Goal: Task Accomplishment & Management: Complete application form

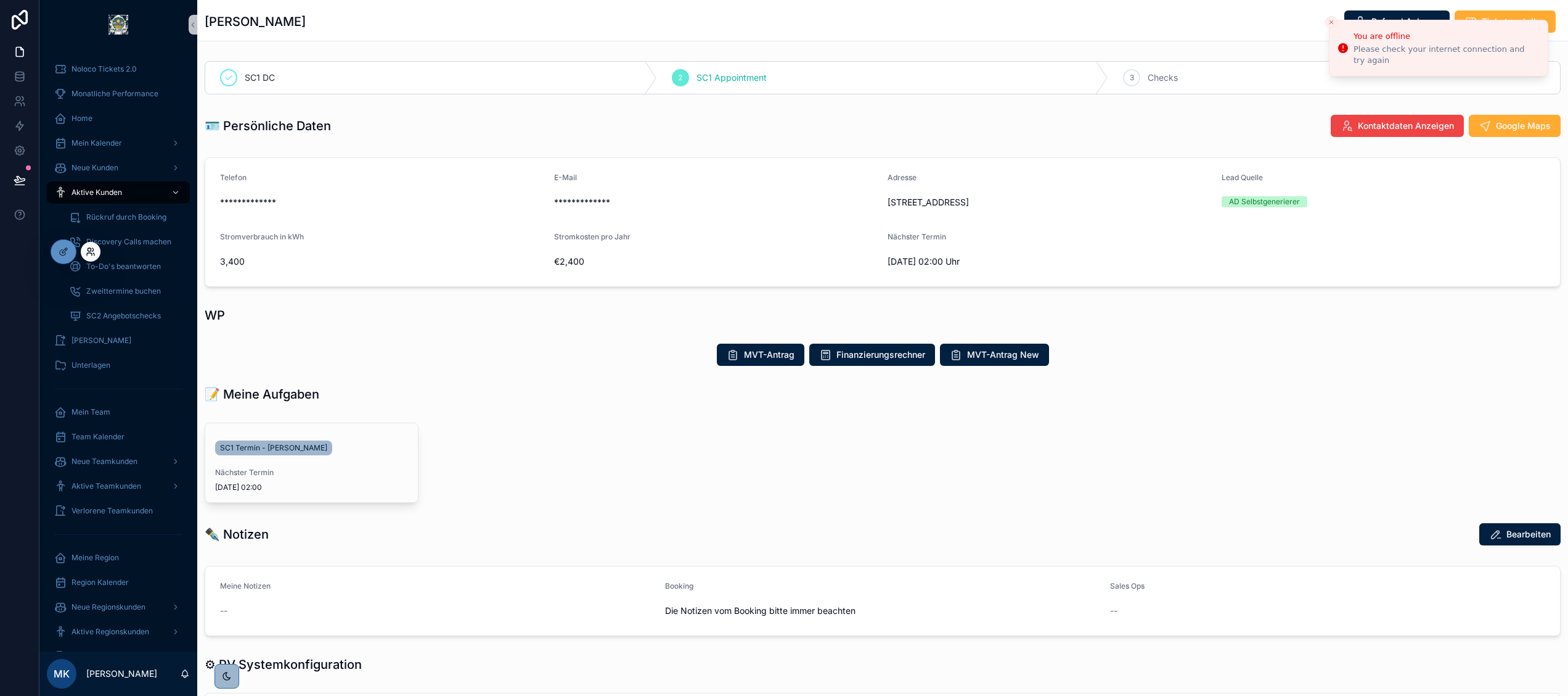
click at [92, 247] on icon at bounding box center [91, 251] width 10 height 10
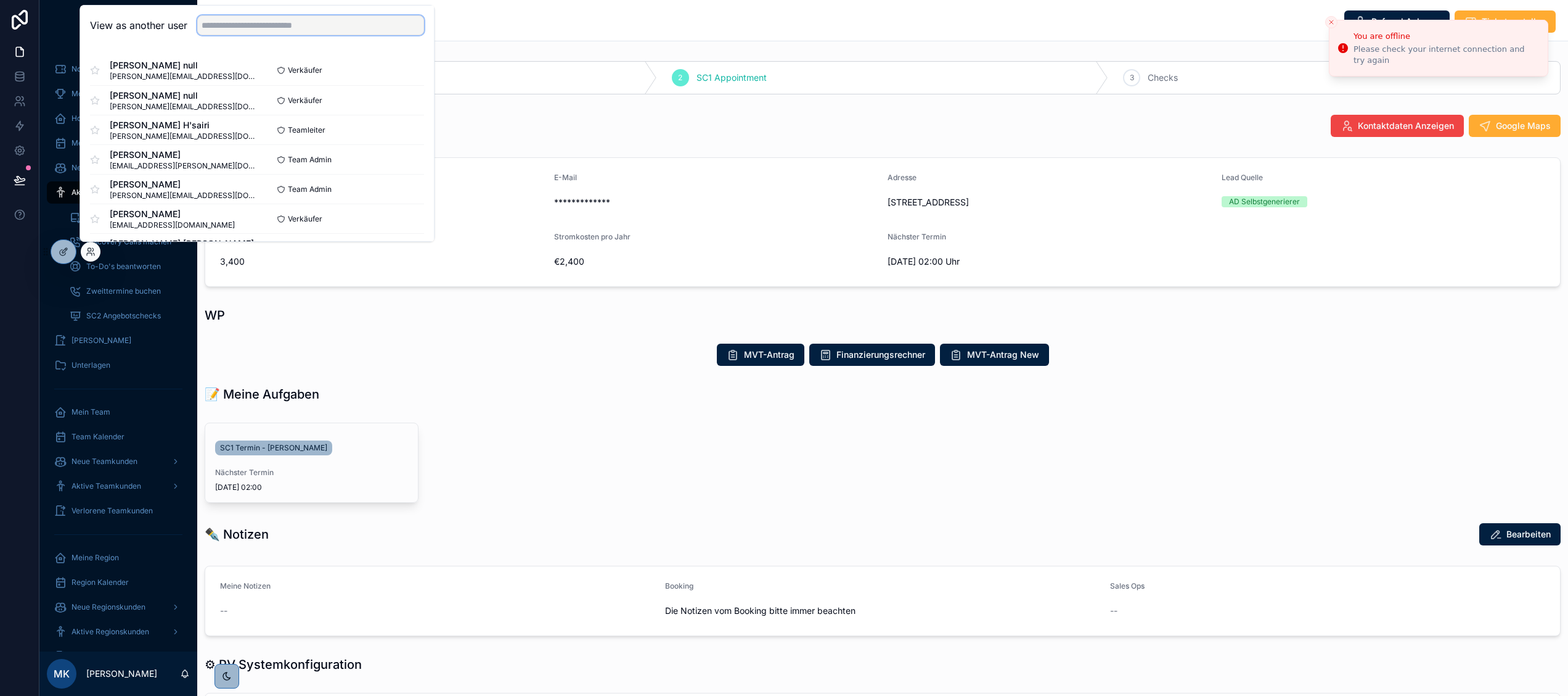
click at [217, 21] on input "text" at bounding box center [311, 25] width 227 height 20
type input "***"
click at [405, 155] on button "Select" at bounding box center [409, 159] width 32 height 18
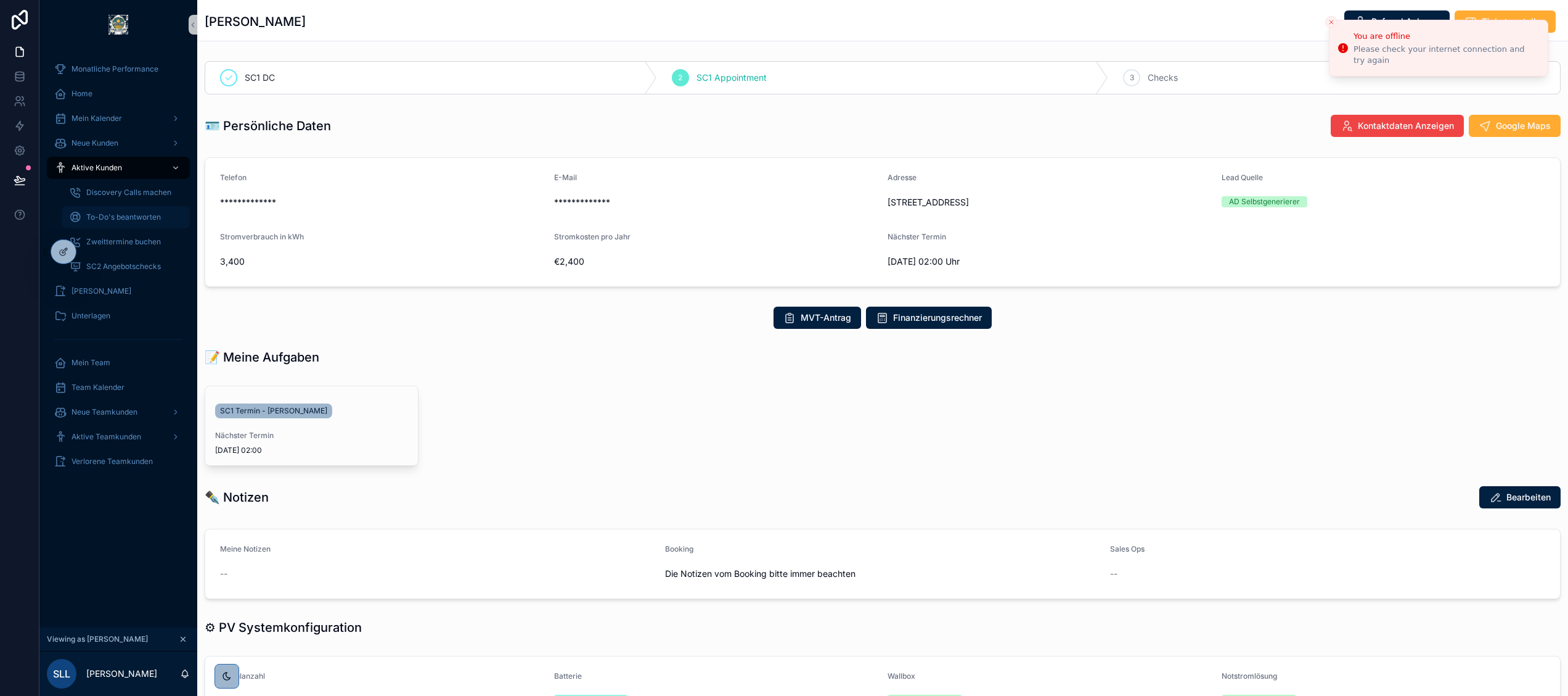
click at [123, 216] on span "To-Do's beantworten" at bounding box center [123, 217] width 74 height 10
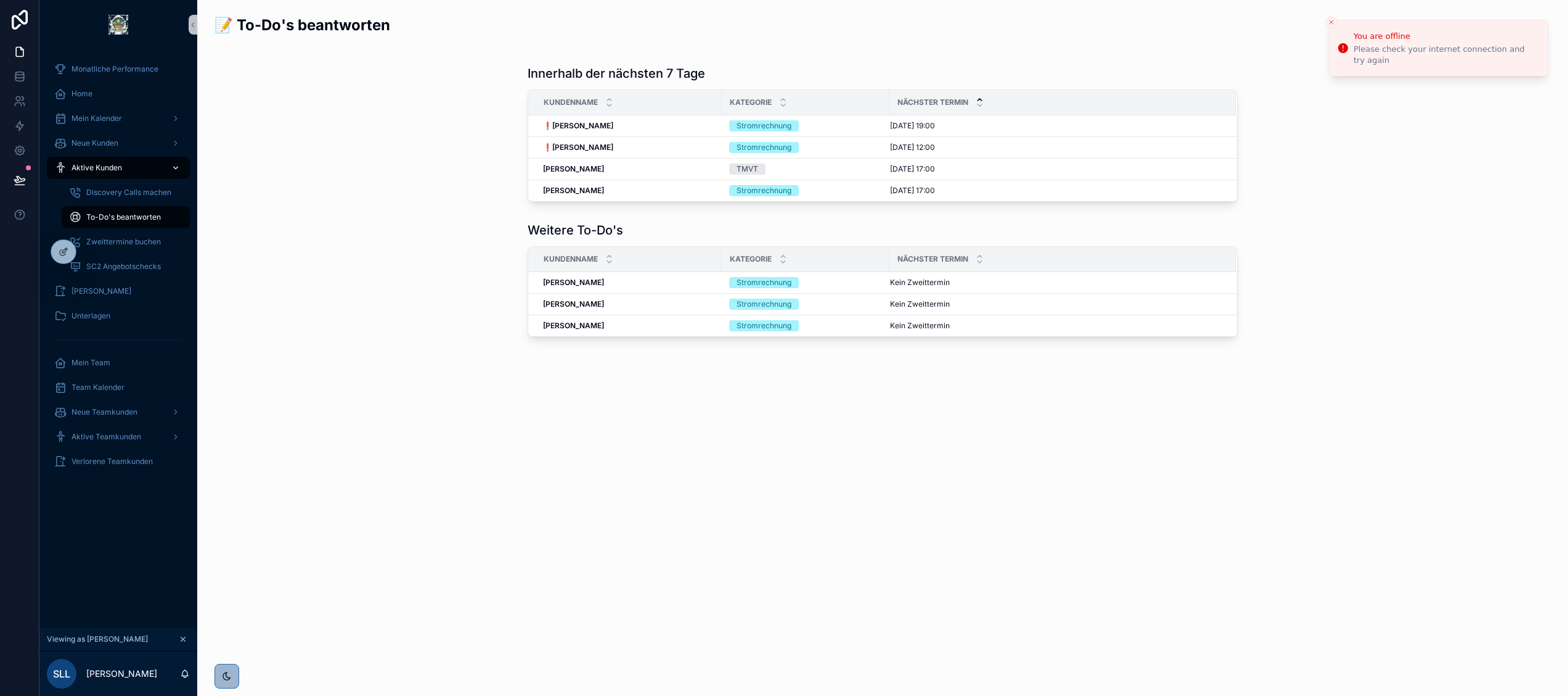
click at [112, 168] on span "Aktive Kunden" at bounding box center [96, 168] width 50 height 10
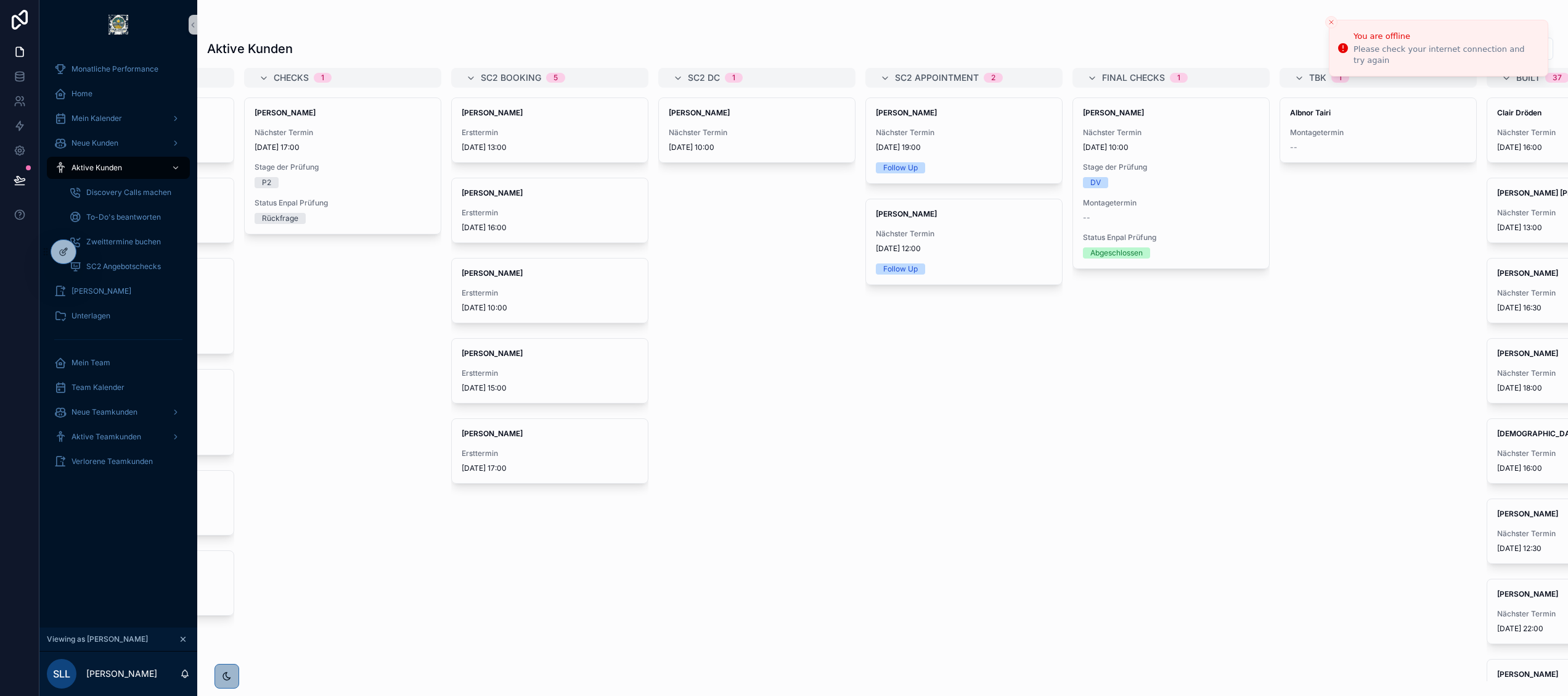
scroll to position [0, 710]
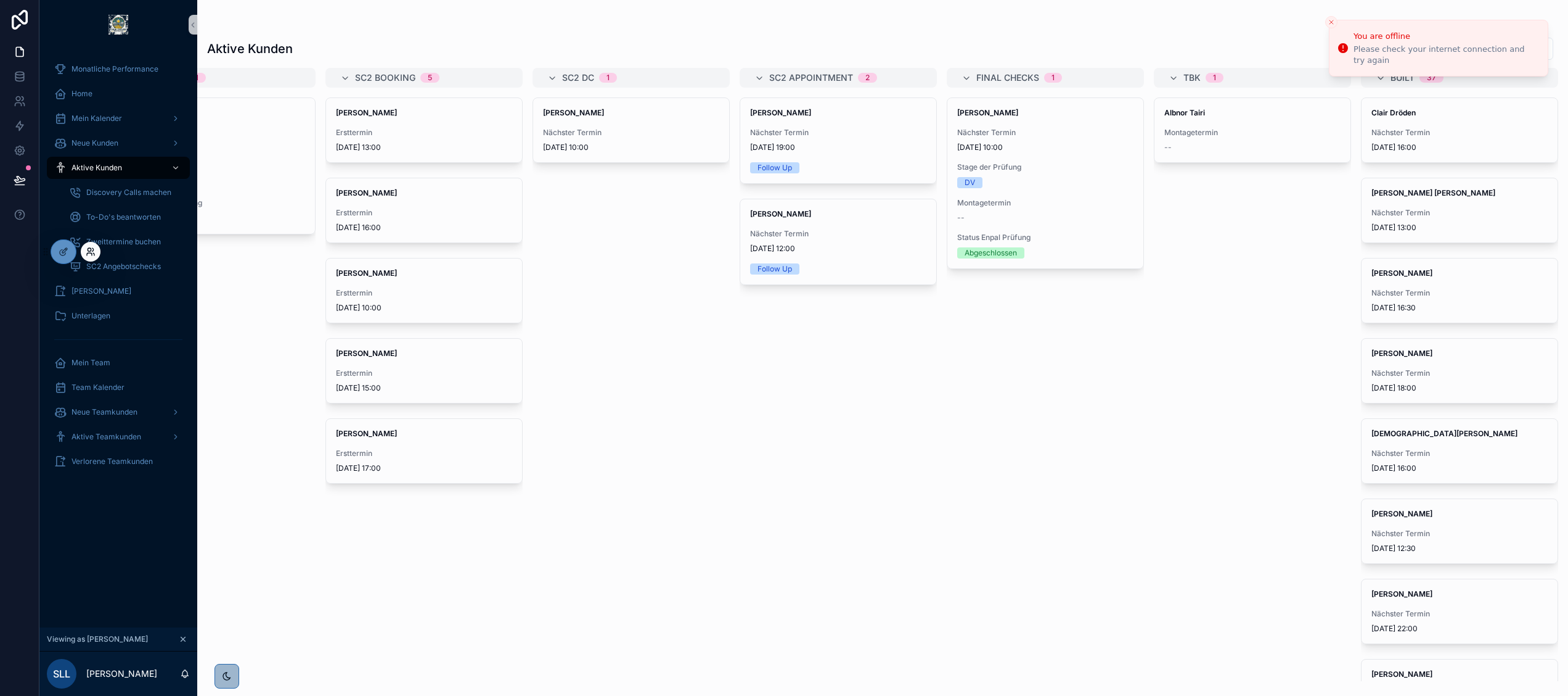
click at [89, 250] on icon at bounding box center [91, 251] width 10 height 10
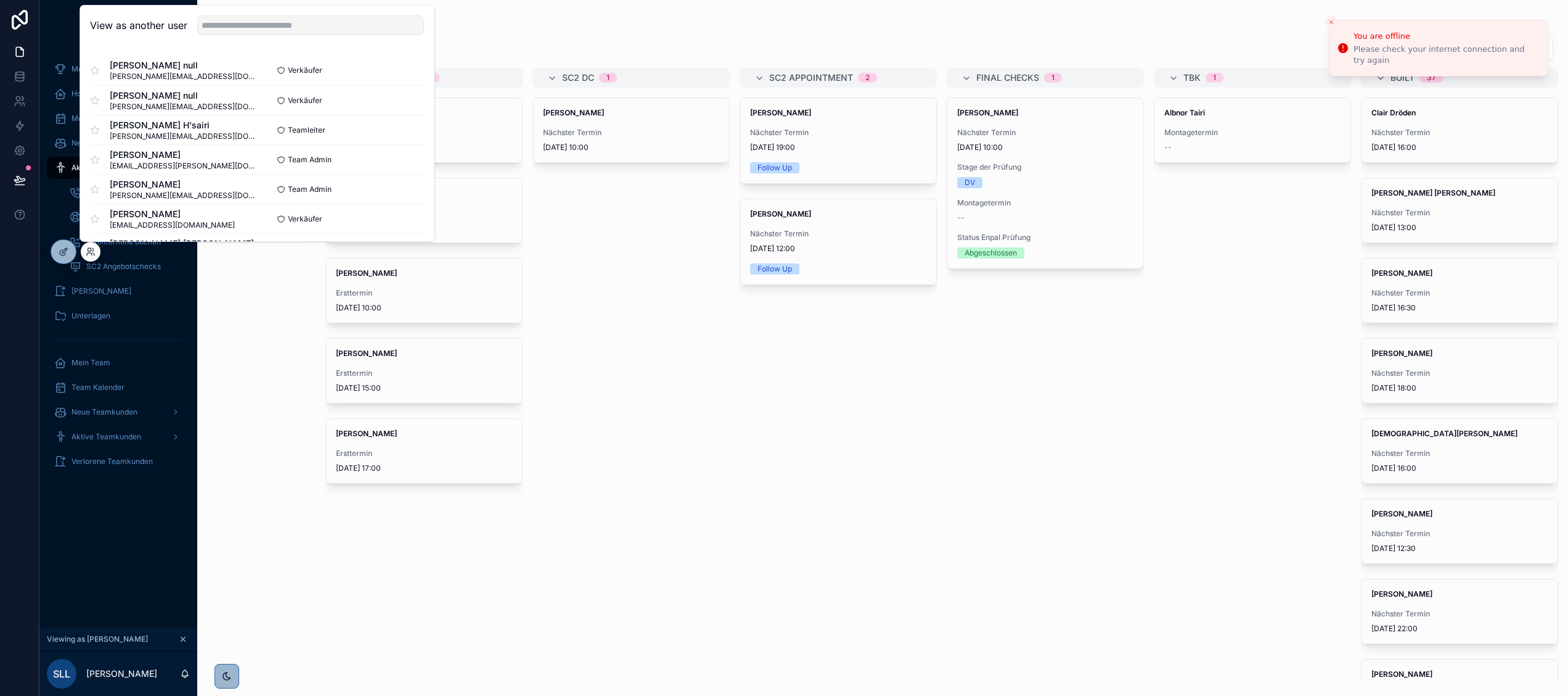
click at [266, 15] on div "View as another user" at bounding box center [257, 25] width 354 height 40
click at [252, 24] on input "text" at bounding box center [311, 25] width 227 height 20
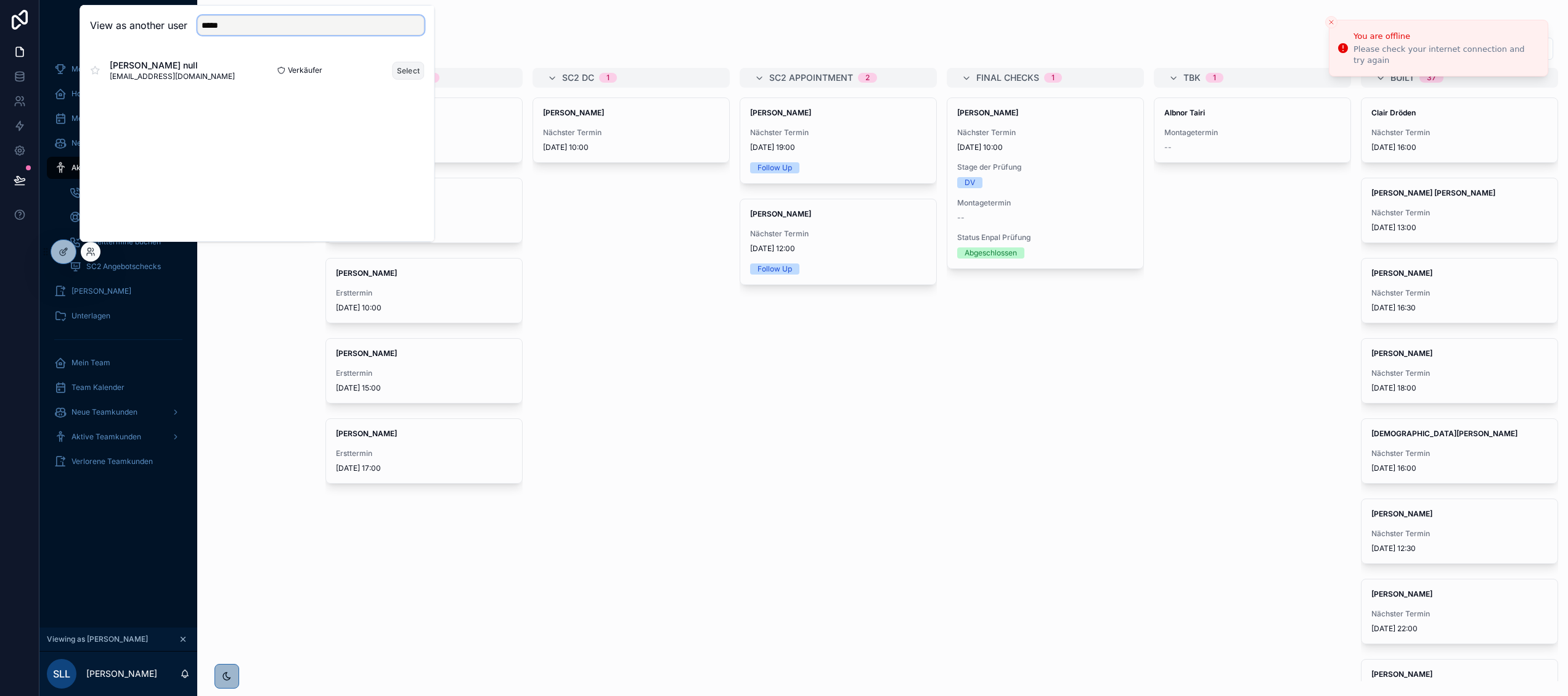
type input "*****"
click at [405, 65] on button "Select" at bounding box center [409, 70] width 32 height 18
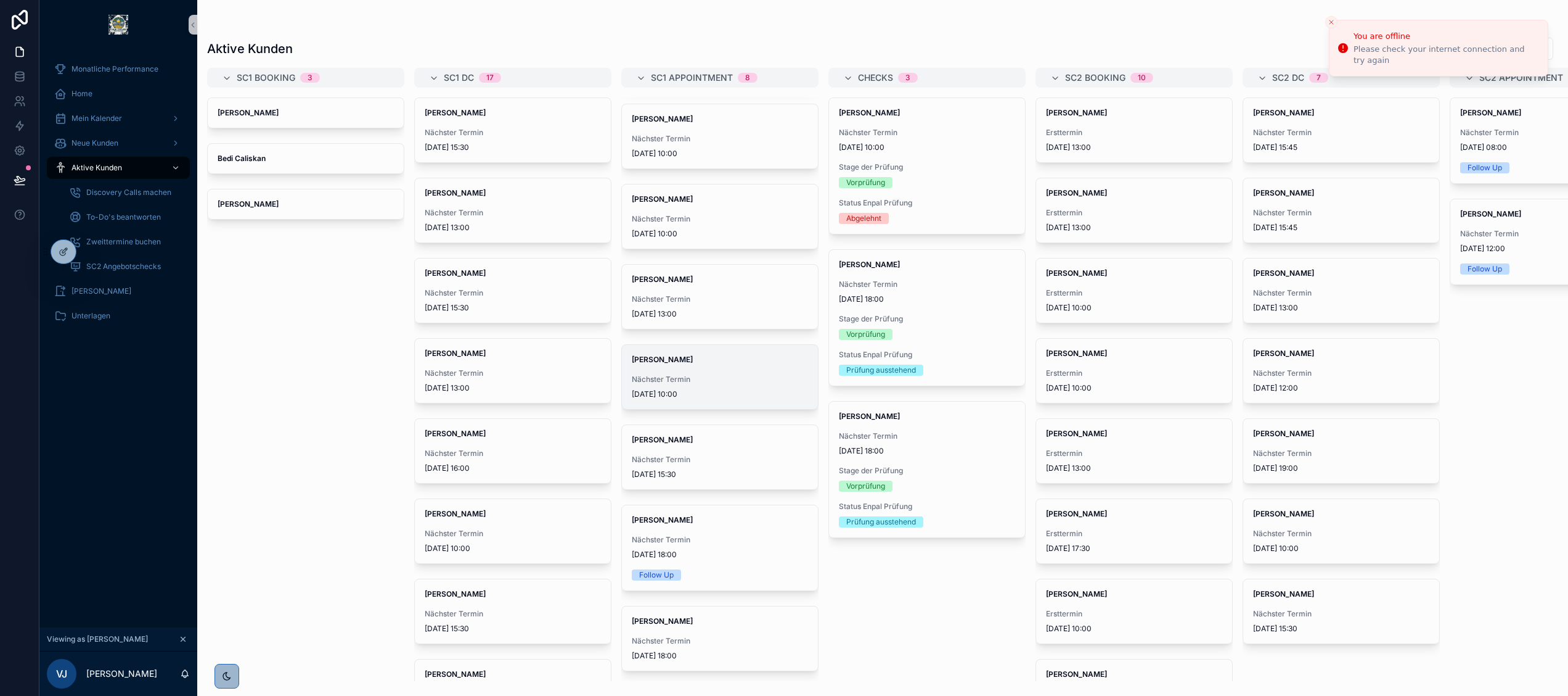
scroll to position [96, 0]
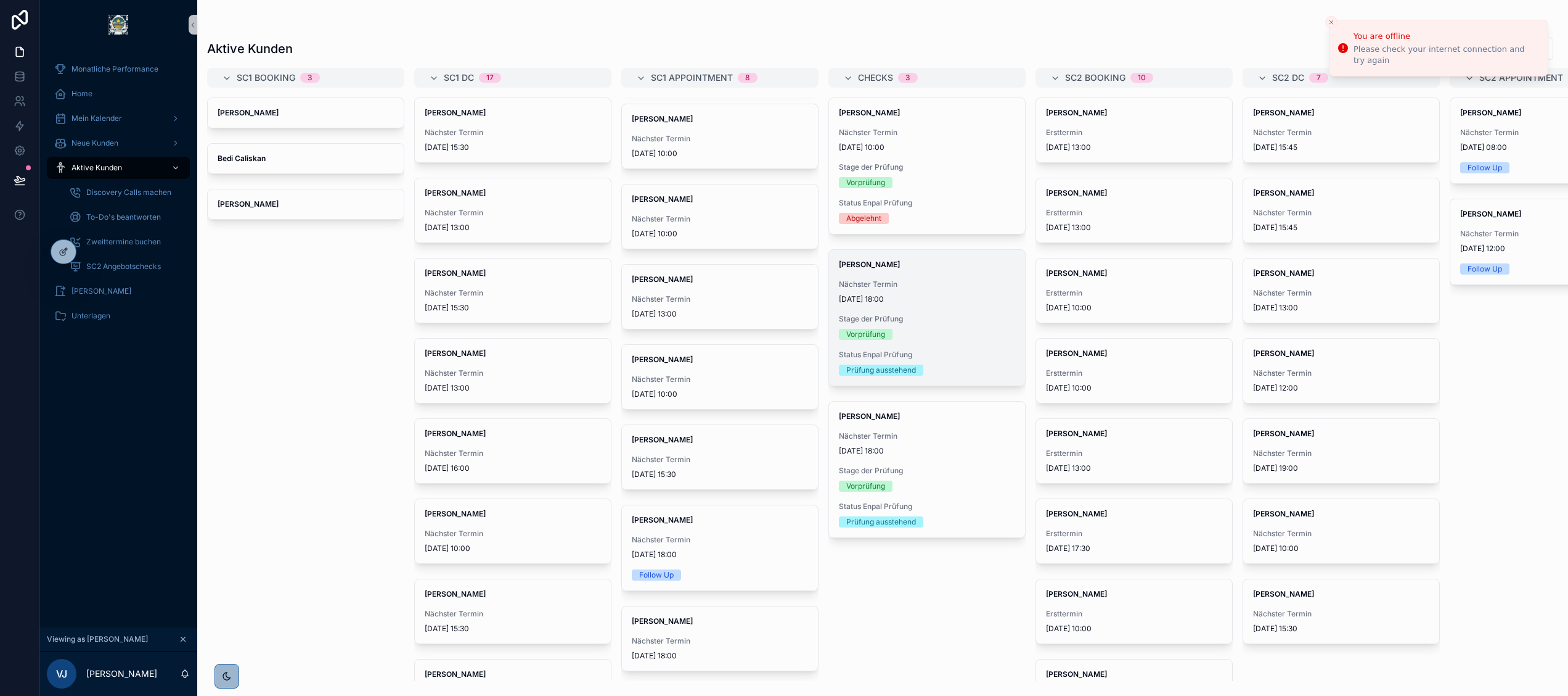
click at [883, 328] on div "Stage der Prüfung Vorprüfung" at bounding box center [927, 327] width 176 height 26
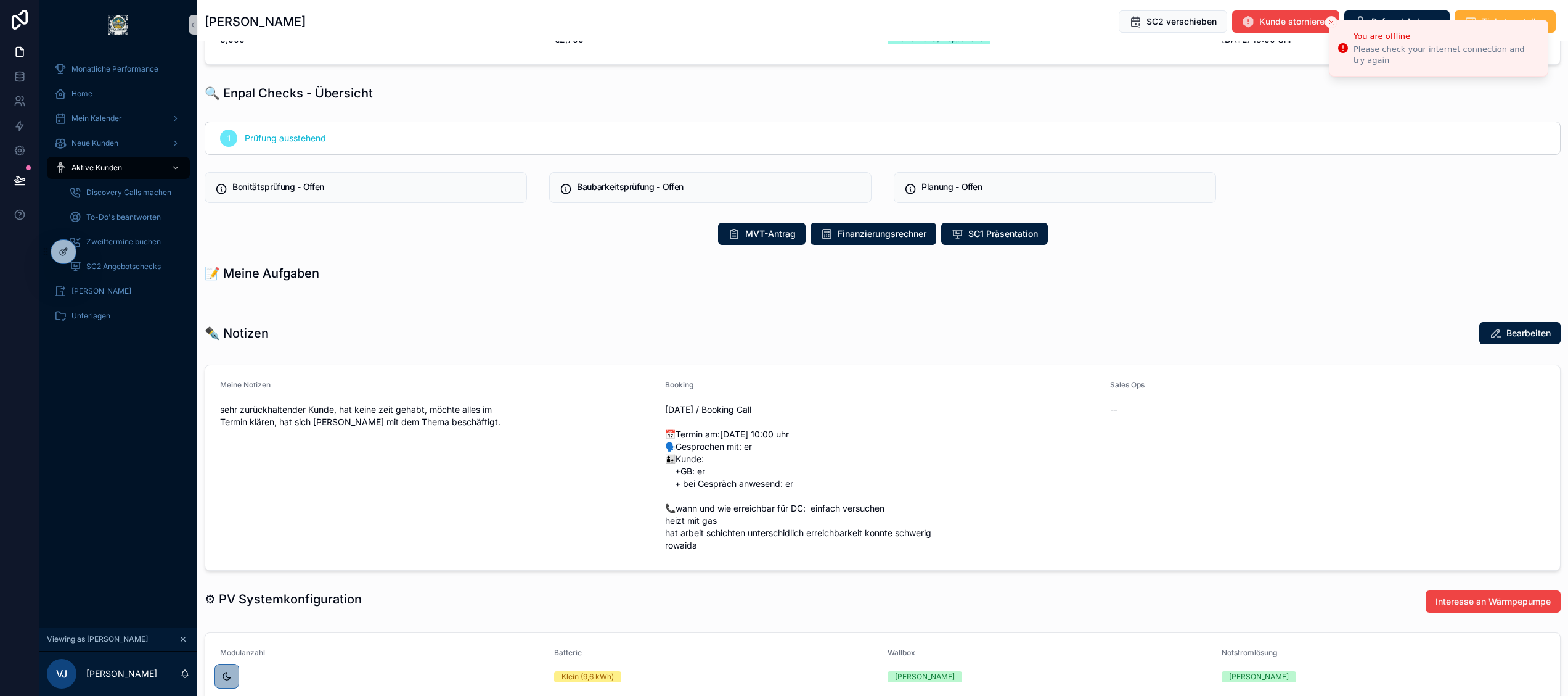
scroll to position [450, 0]
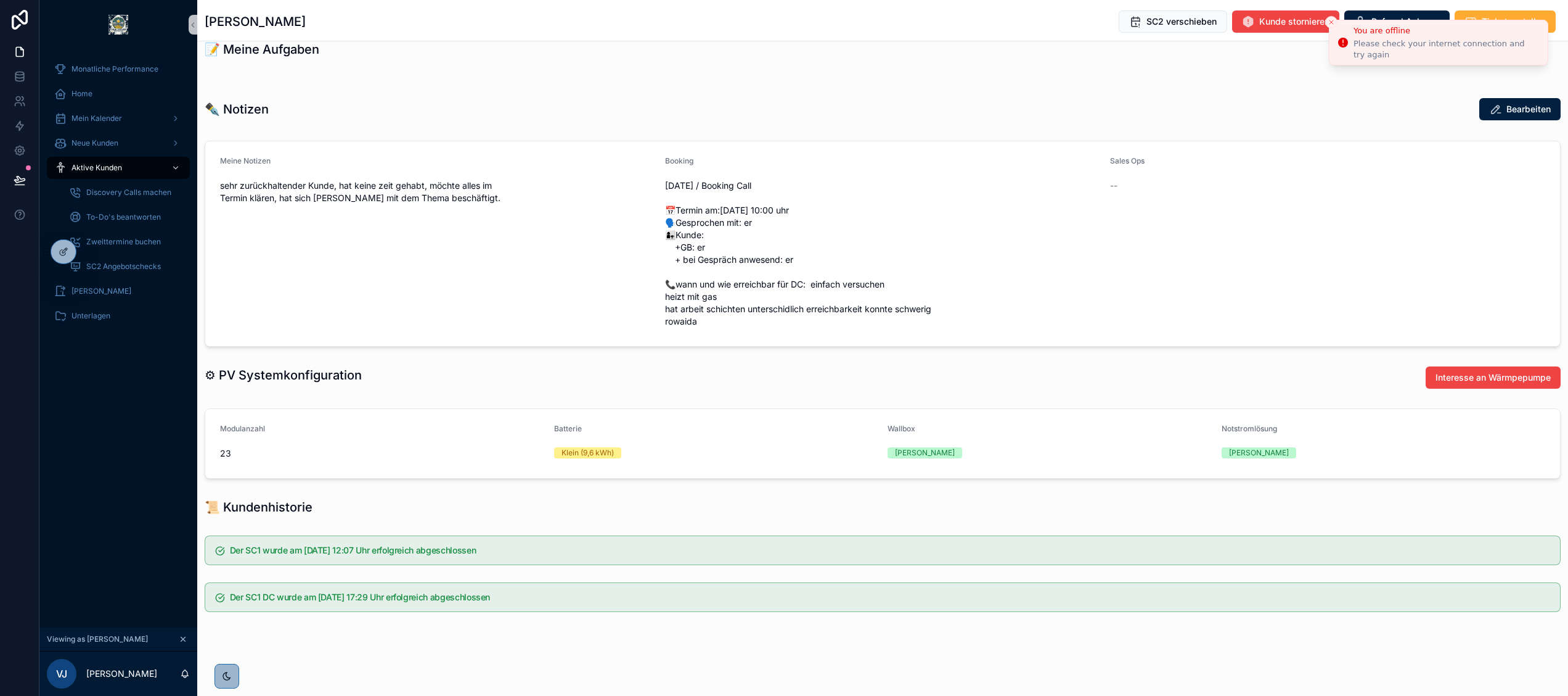
click at [1330, 20] on icon "Close toast" at bounding box center [1332, 22] width 7 height 7
click at [182, 639] on icon "scrollable content" at bounding box center [183, 639] width 4 height 4
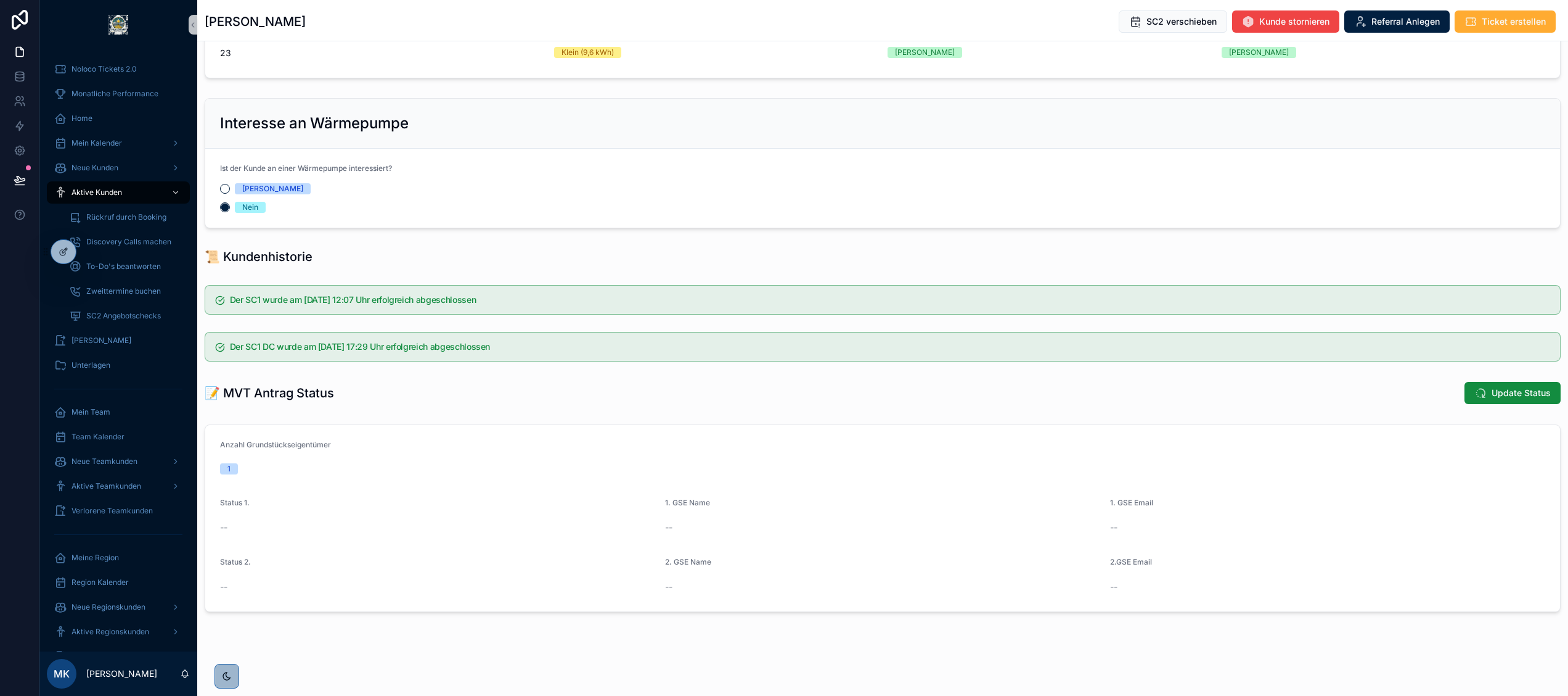
scroll to position [666, 0]
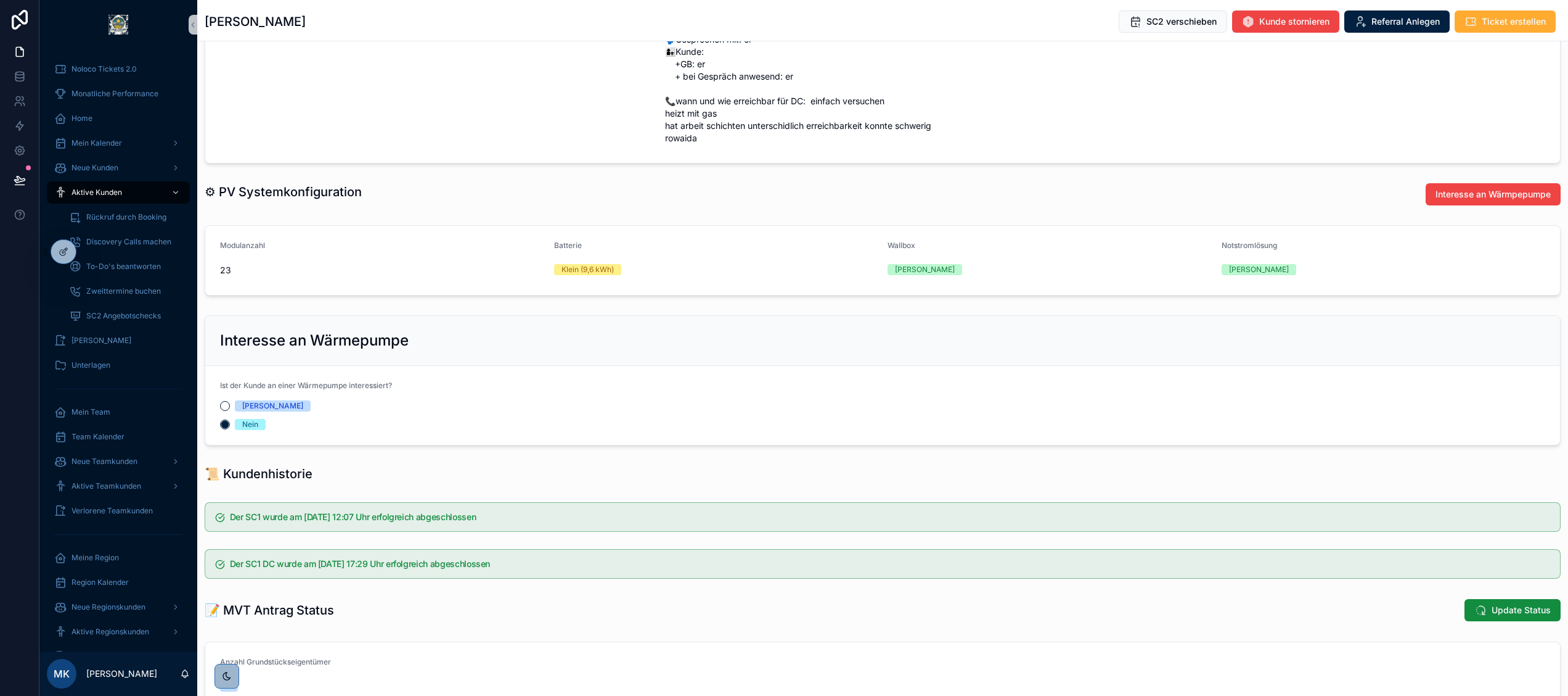
click at [495, 383] on div "Ist der Kunde an einer Wärmepumpe interessiert?" at bounding box center [883, 388] width 1325 height 15
click at [223, 408] on button "[PERSON_NAME]" at bounding box center [225, 406] width 10 height 10
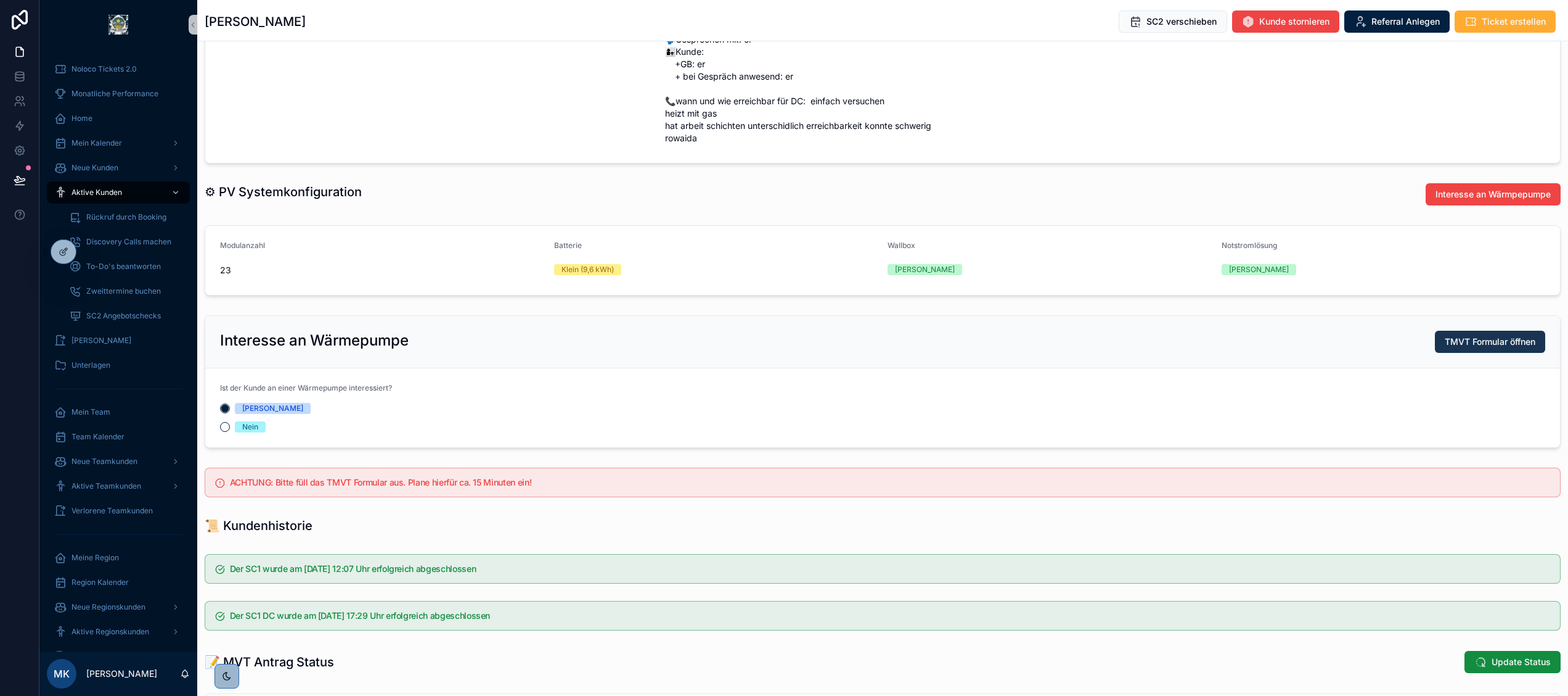
click at [1445, 341] on span "TMVT Formular öffnen" at bounding box center [1490, 341] width 91 height 12
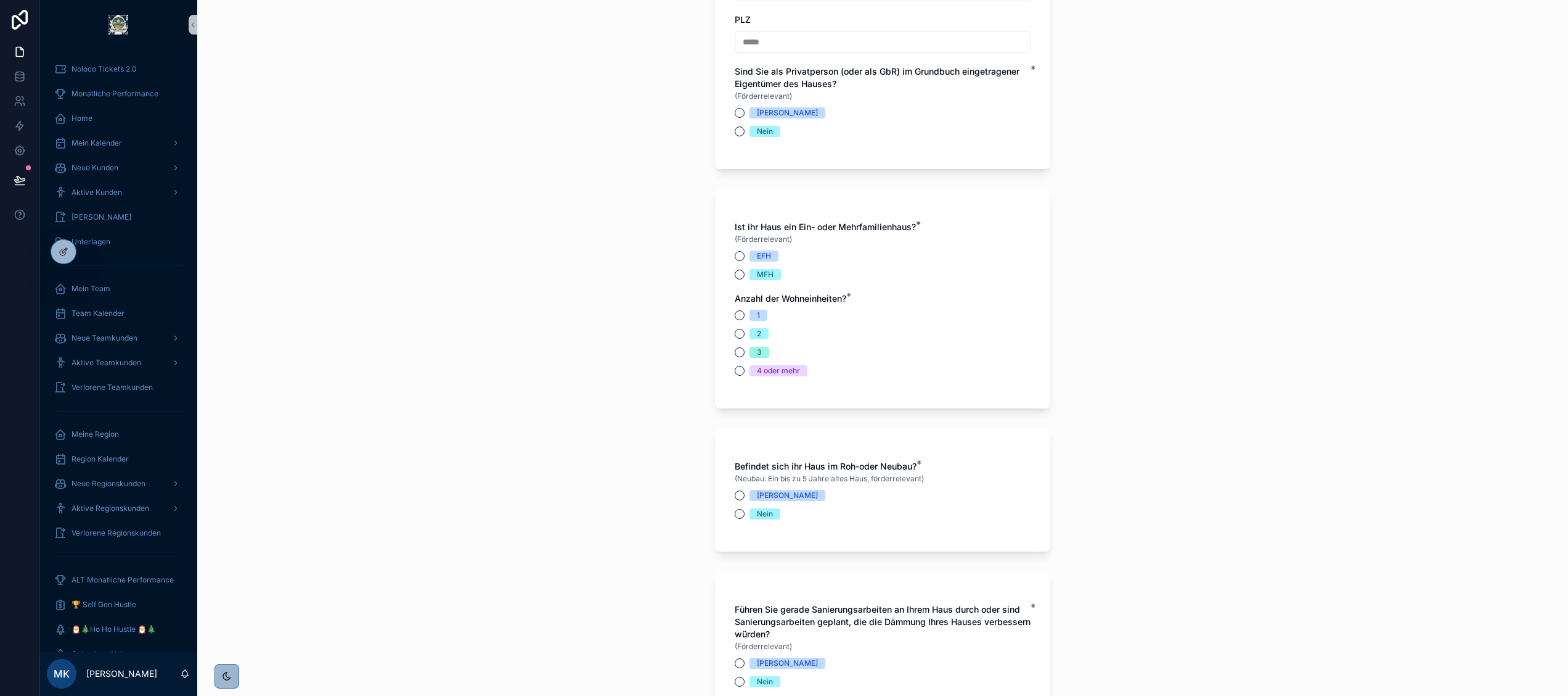
scroll to position [242, 0]
